Goal: Task Accomplishment & Management: Complete application form

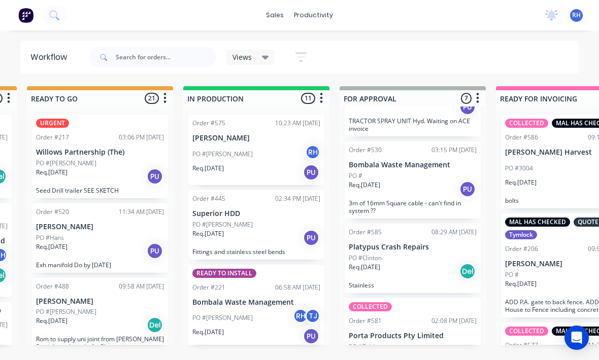
scroll to position [330, 0]
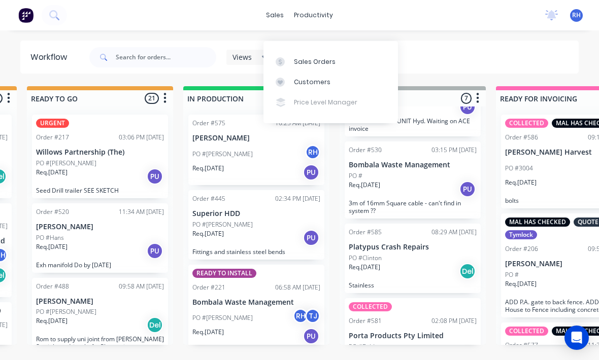
click at [327, 57] on div "Sales Orders" at bounding box center [315, 61] width 42 height 9
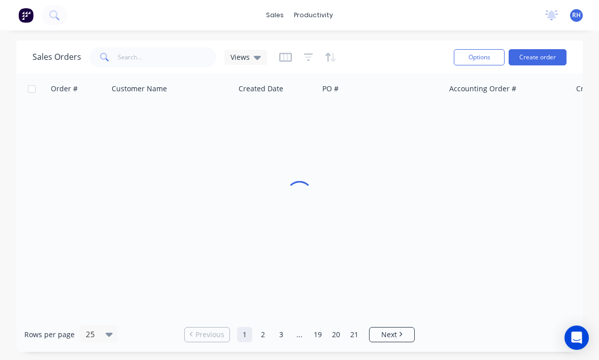
scroll to position [13, 0]
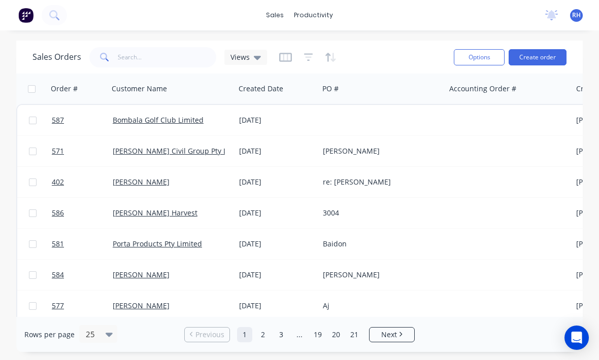
click at [554, 49] on button "Create order" at bounding box center [537, 57] width 58 height 16
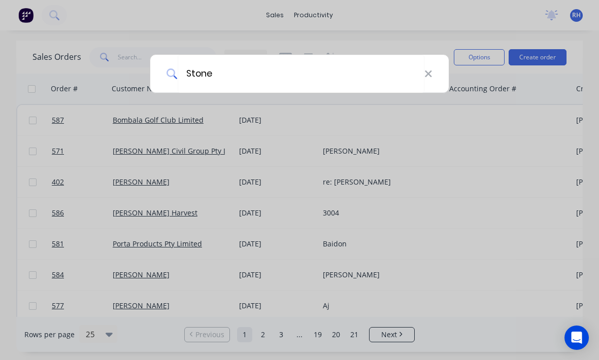
type input "Stones"
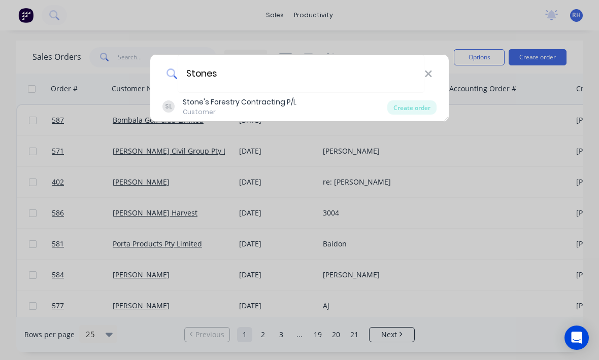
click at [191, 98] on div "Stone's Forestry Contracting P/L" at bounding box center [240, 102] width 114 height 11
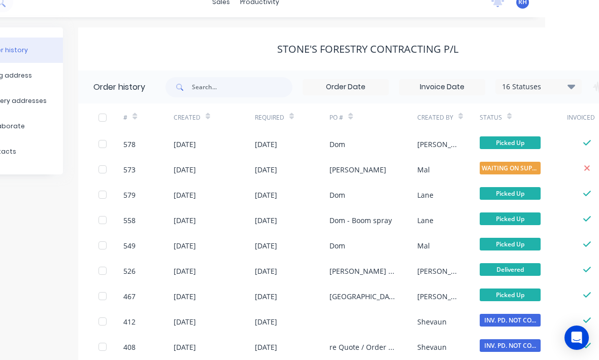
scroll to position [13, 154]
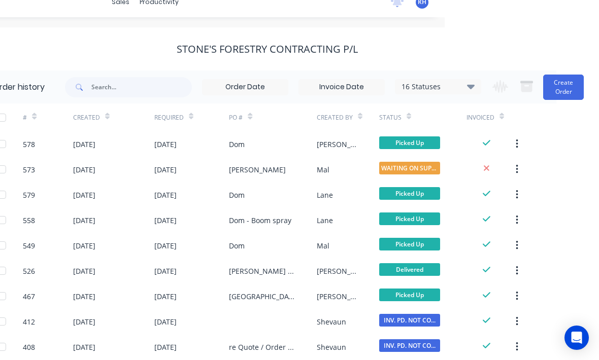
click at [562, 88] on button "Create Order" at bounding box center [563, 87] width 41 height 25
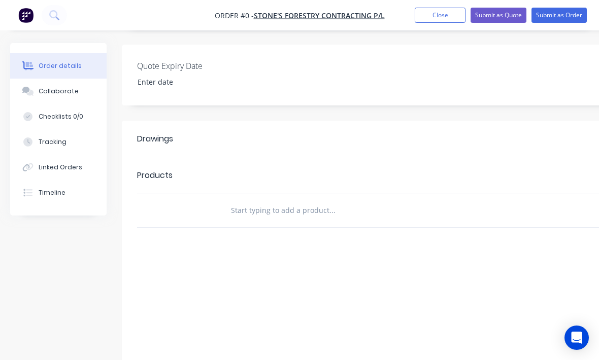
scroll to position [240, 0]
click at [498, 219] on div at bounding box center [374, 210] width 304 height 20
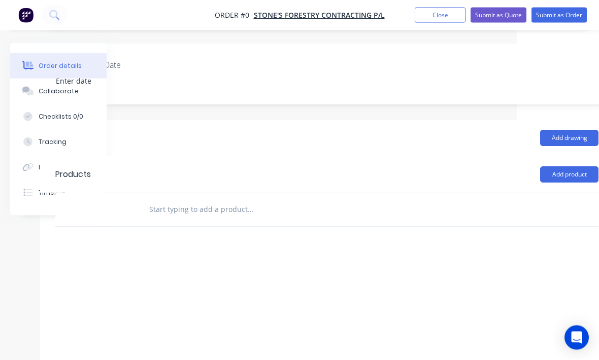
scroll to position [240, 107]
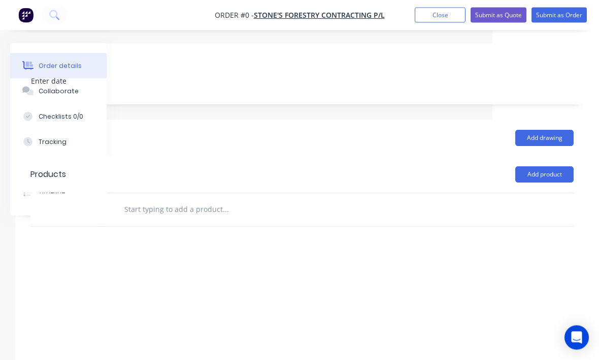
click at [544, 179] on button "Add product" at bounding box center [544, 175] width 58 height 16
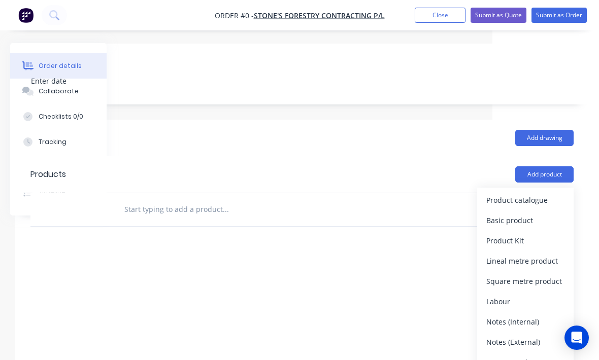
click at [540, 200] on div "Product catalogue" at bounding box center [525, 200] width 78 height 15
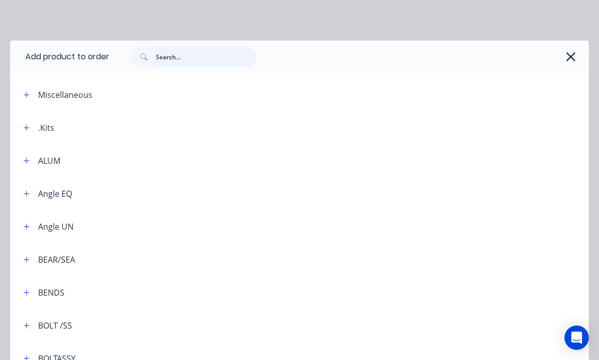
click at [165, 65] on input "text" at bounding box center [206, 57] width 100 height 20
type input "Angle"
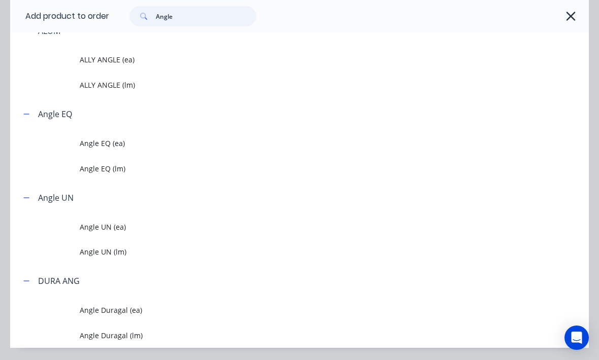
scroll to position [96, 0]
click at [88, 165] on span "Angle EQ (lm)" at bounding box center [283, 169] width 407 height 11
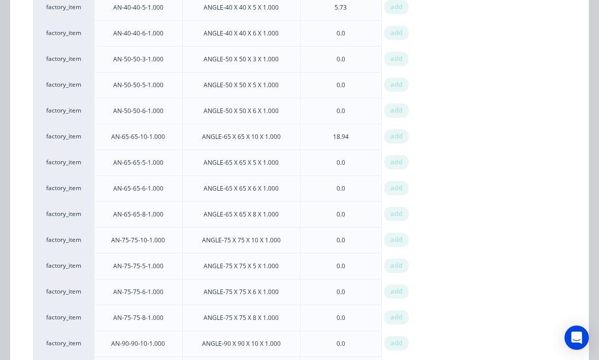
scroll to position [757, 0]
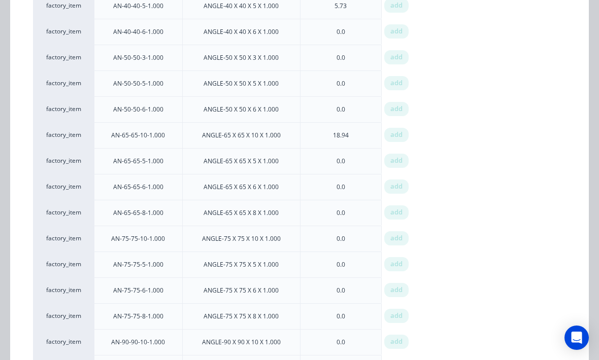
click at [396, 269] on div "add" at bounding box center [396, 264] width 24 height 14
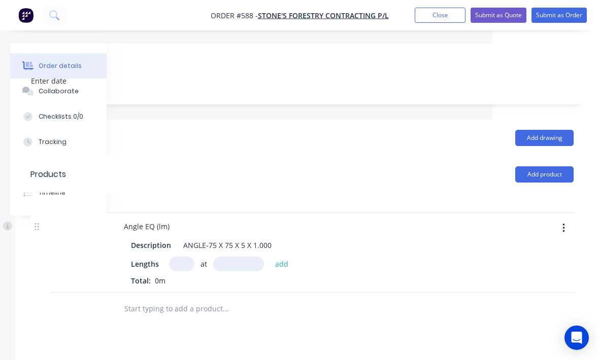
click at [185, 270] on input "text" at bounding box center [181, 264] width 25 height 15
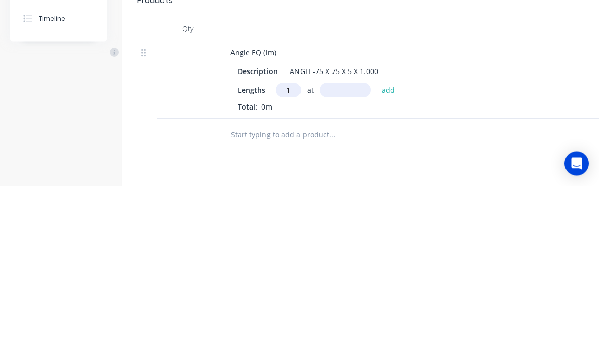
type input "1"
click at [346, 257] on input "text" at bounding box center [345, 264] width 51 height 15
type input "1900"
click at [396, 257] on button "add" at bounding box center [388, 264] width 24 height 14
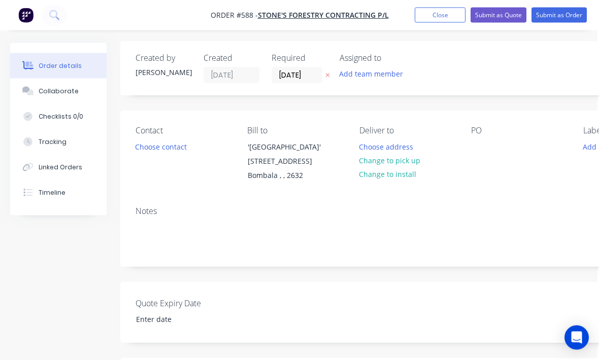
scroll to position [0, 2]
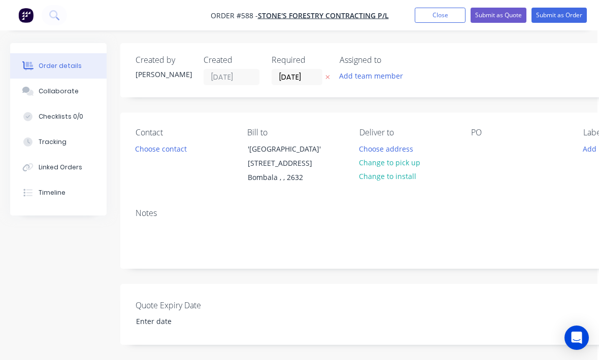
click at [517, 147] on div "PO" at bounding box center [518, 156] width 95 height 57
click at [484, 154] on div at bounding box center [479, 149] width 16 height 15
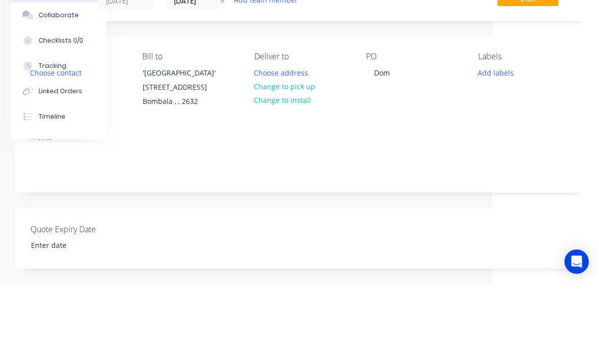
click at [524, 115] on div "Contact Choose contact [PERSON_NAME] to '[GEOGRAPHIC_DATA]' [STREET_ADDRESS] De…" at bounding box center [301, 157] width 573 height 88
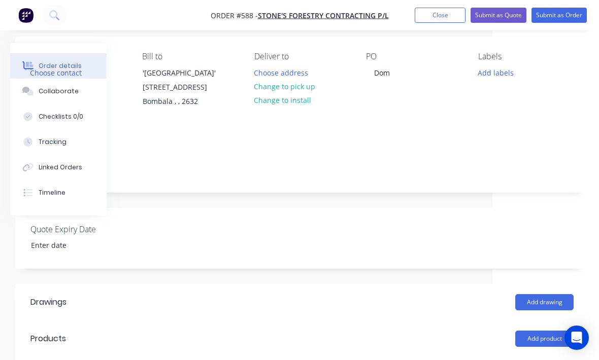
click at [488, 66] on button "Add labels" at bounding box center [495, 72] width 47 height 14
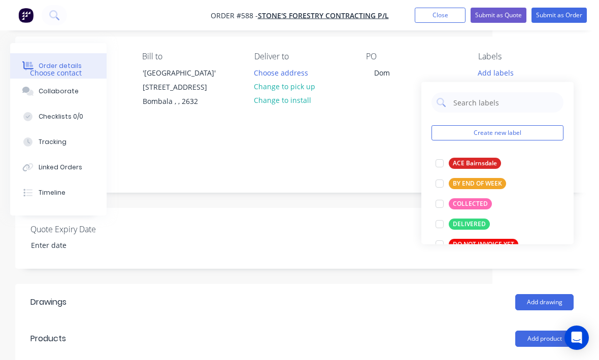
click at [438, 203] on div at bounding box center [439, 204] width 20 height 20
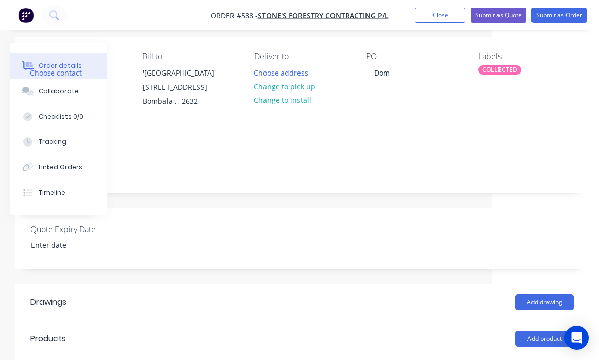
click at [474, 262] on div "Quote Expiry Date" at bounding box center [301, 238] width 573 height 61
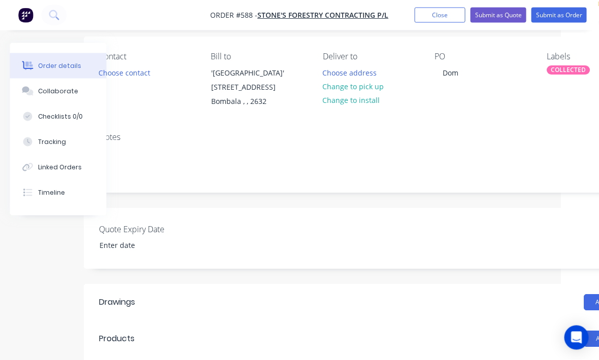
scroll to position [76, 0]
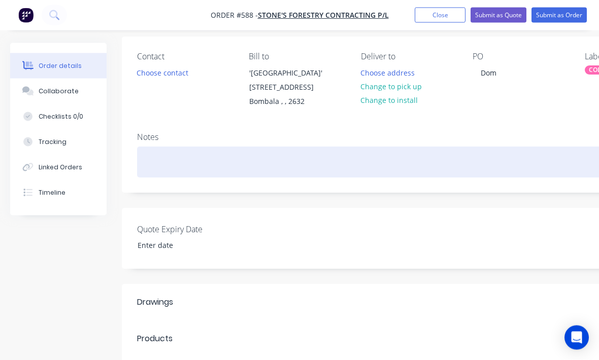
click at [160, 165] on div at bounding box center [408, 162] width 543 height 31
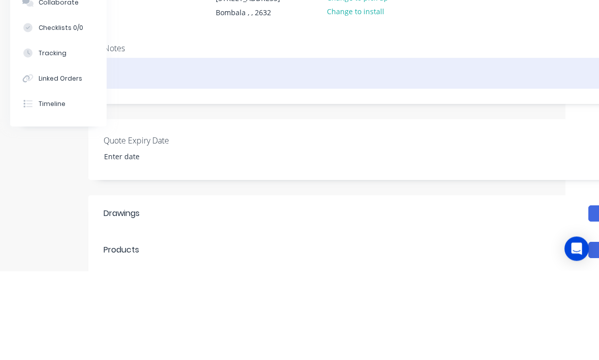
scroll to position [76, 24]
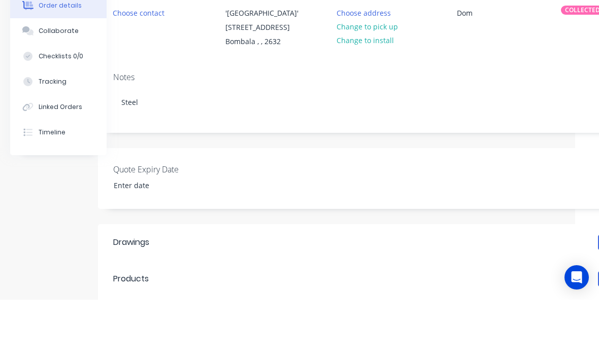
click at [523, 146] on div "Created by [PERSON_NAME] Created [DATE] Required [DATE] Assigned to Add team me…" at bounding box center [384, 320] width 573 height 705
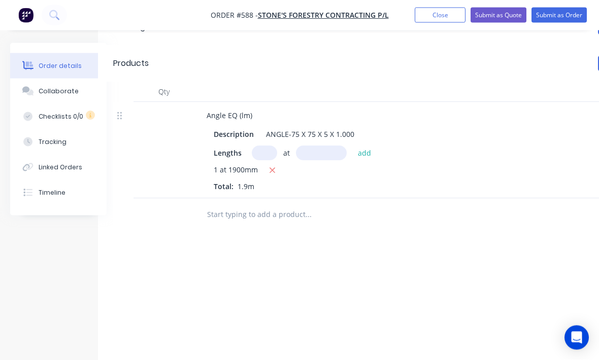
scroll to position [369, 24]
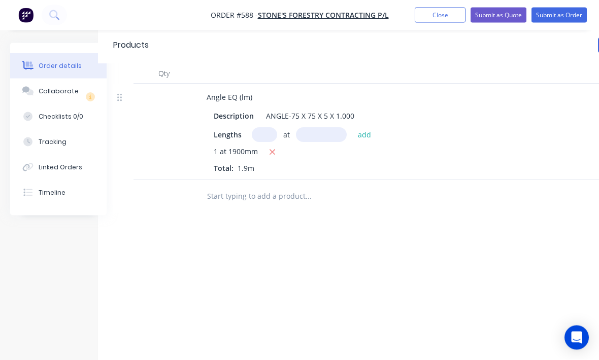
click at [578, 10] on button "Submit as Order" at bounding box center [558, 15] width 55 height 15
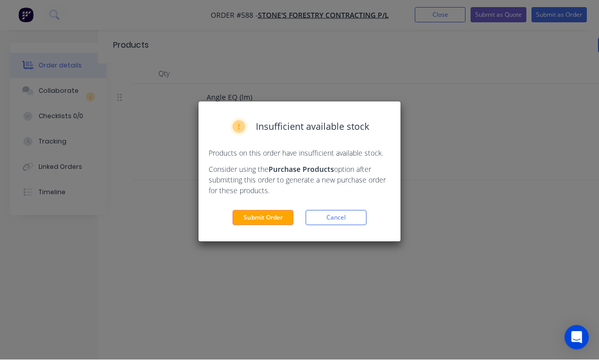
click at [274, 222] on button "Submit Order" at bounding box center [262, 218] width 61 height 15
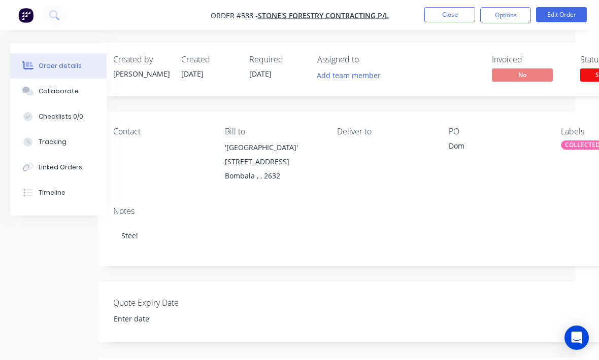
scroll to position [0, 24]
click at [454, 15] on button "Close" at bounding box center [449, 14] width 51 height 15
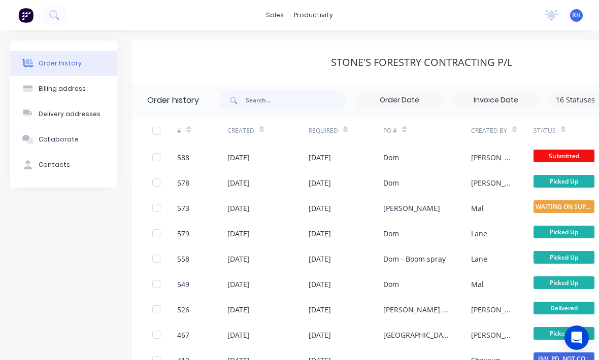
click at [285, 5] on div "sales productivity sales Sales Orders Customers Price Level Manager productivit…" at bounding box center [299, 15] width 599 height 30
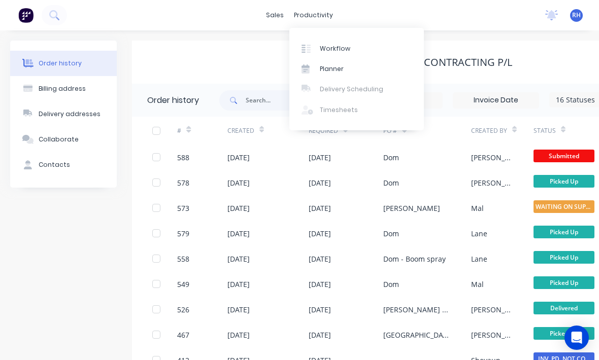
click at [337, 44] on div "Workflow" at bounding box center [335, 48] width 30 height 9
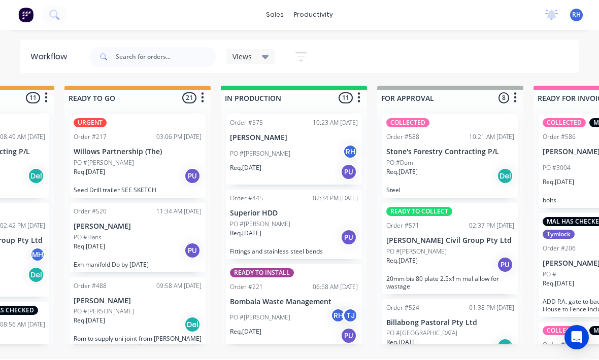
scroll to position [318, 0]
